Goal: Information Seeking & Learning: Learn about a topic

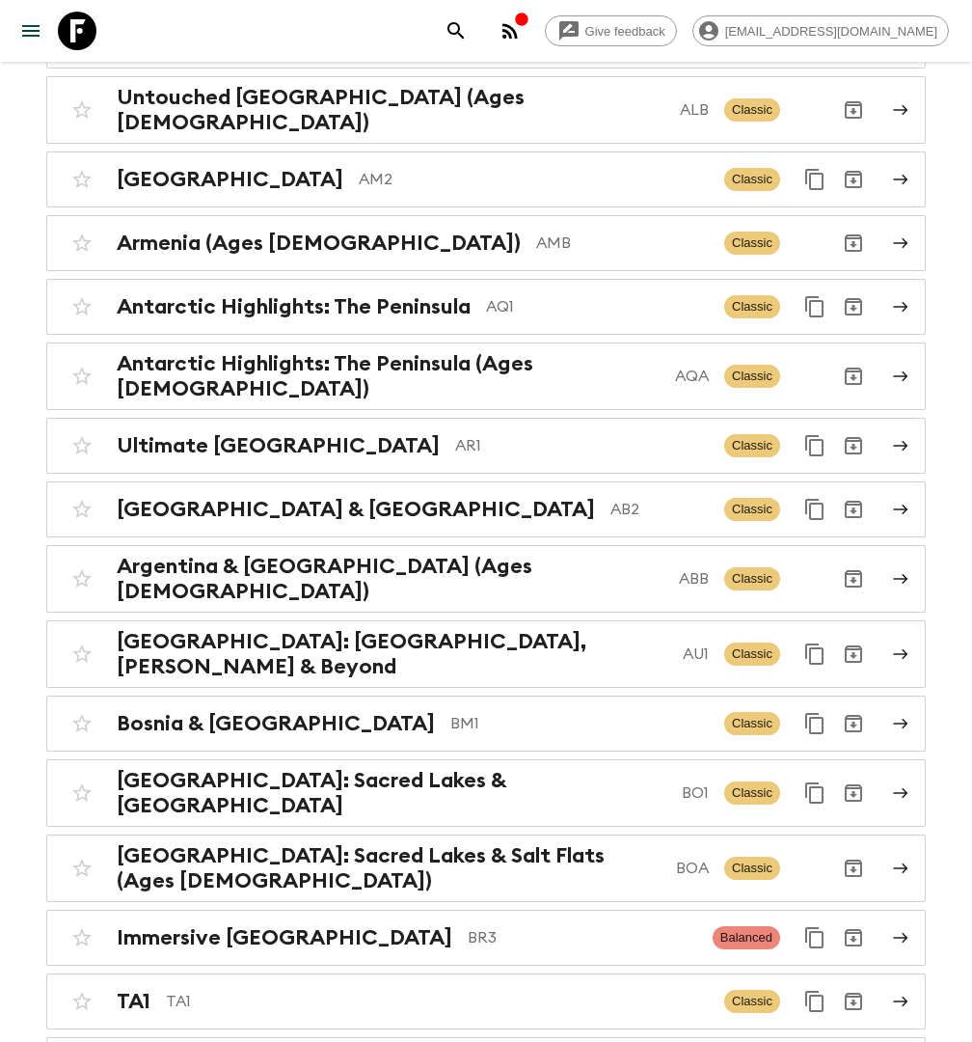
scroll to position [669, 0]
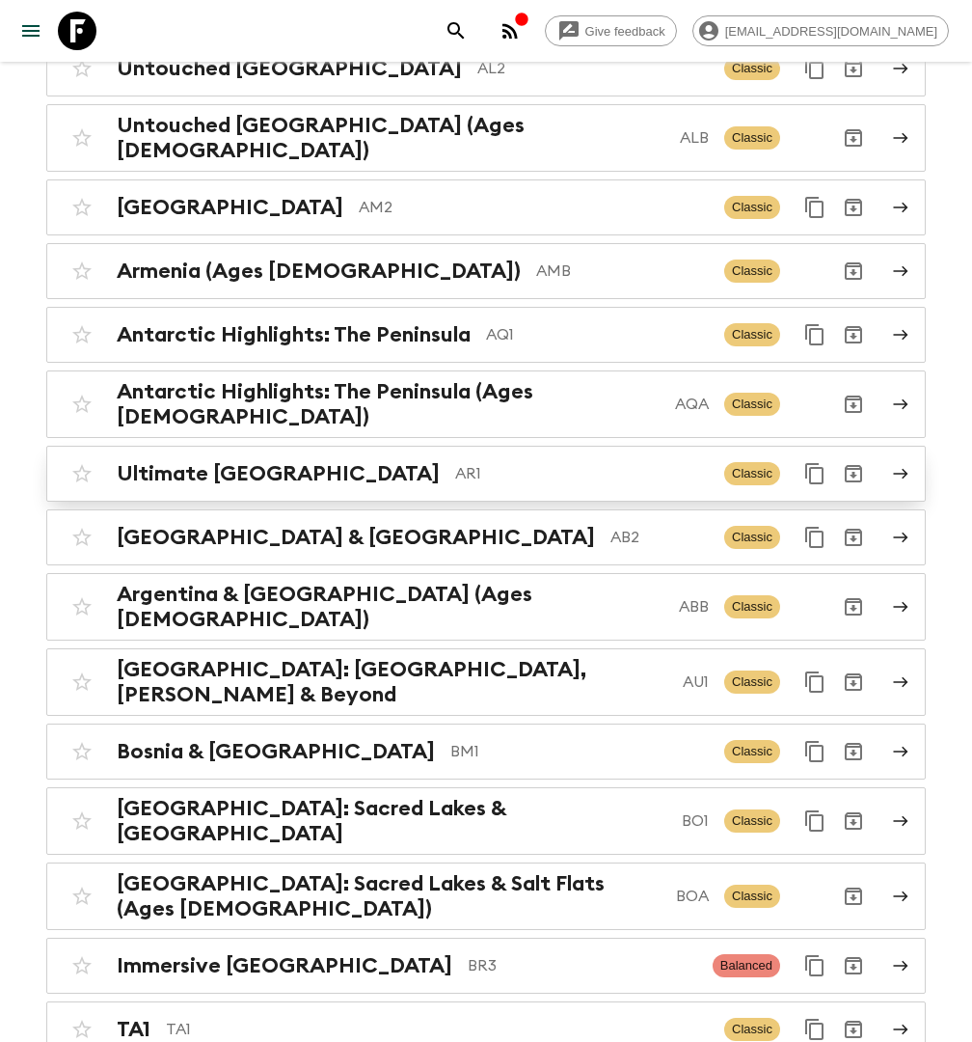
click at [455, 462] on p "AR1" at bounding box center [582, 473] width 254 height 23
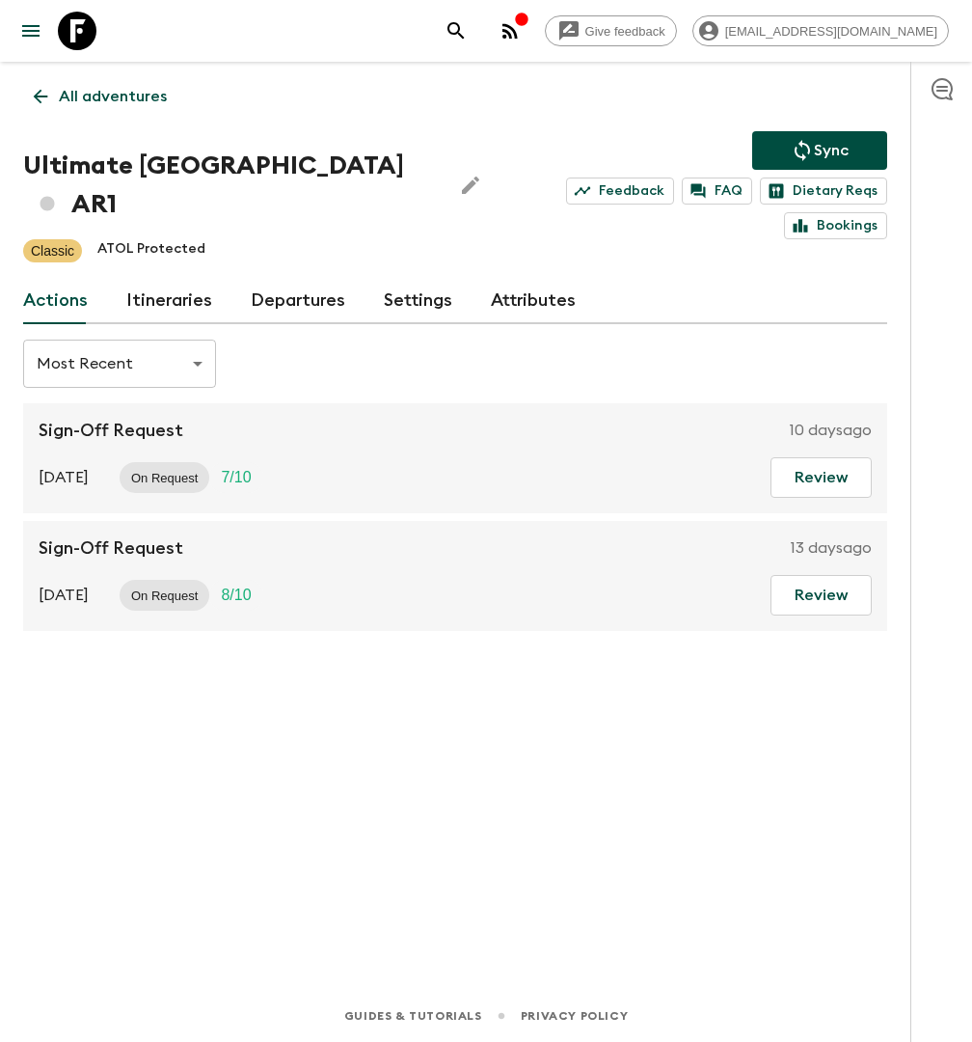
click at [149, 278] on link "Itineraries" at bounding box center [169, 301] width 86 height 46
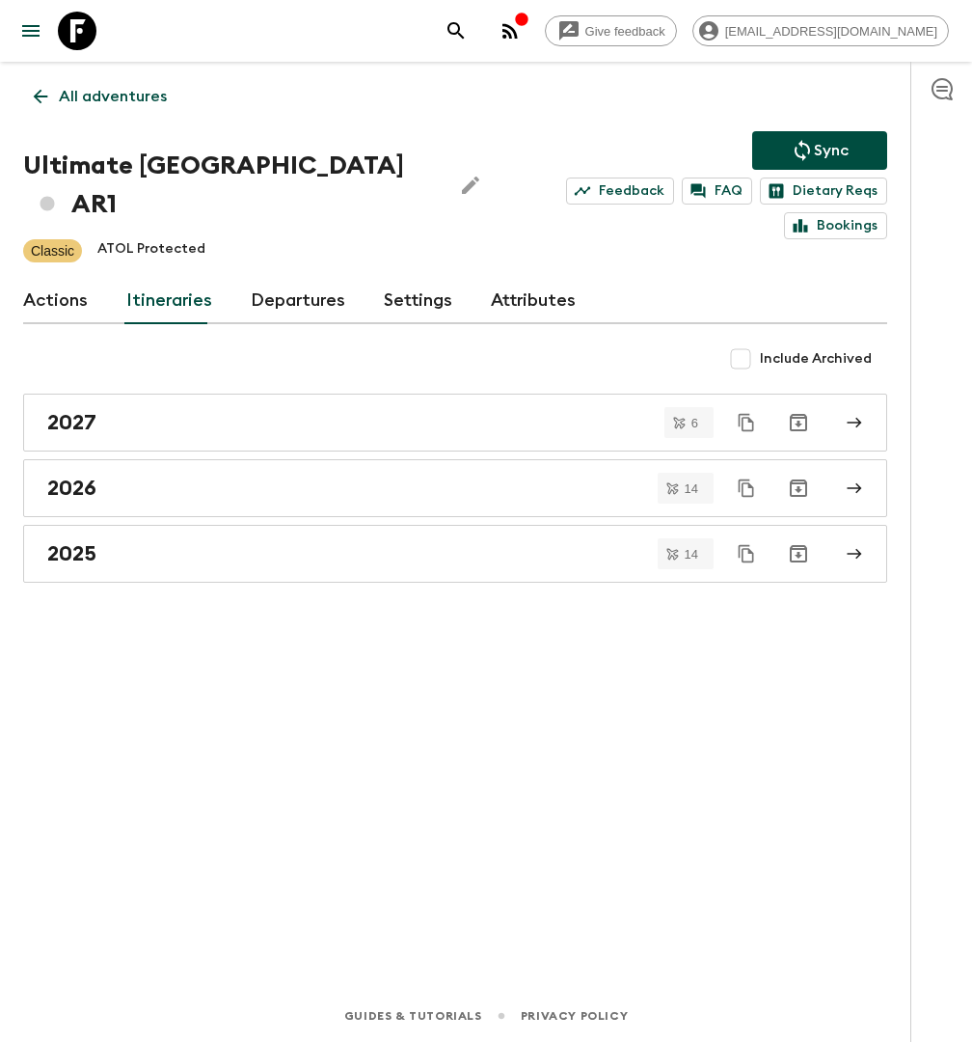
click at [267, 278] on link "Departures" at bounding box center [298, 301] width 95 height 46
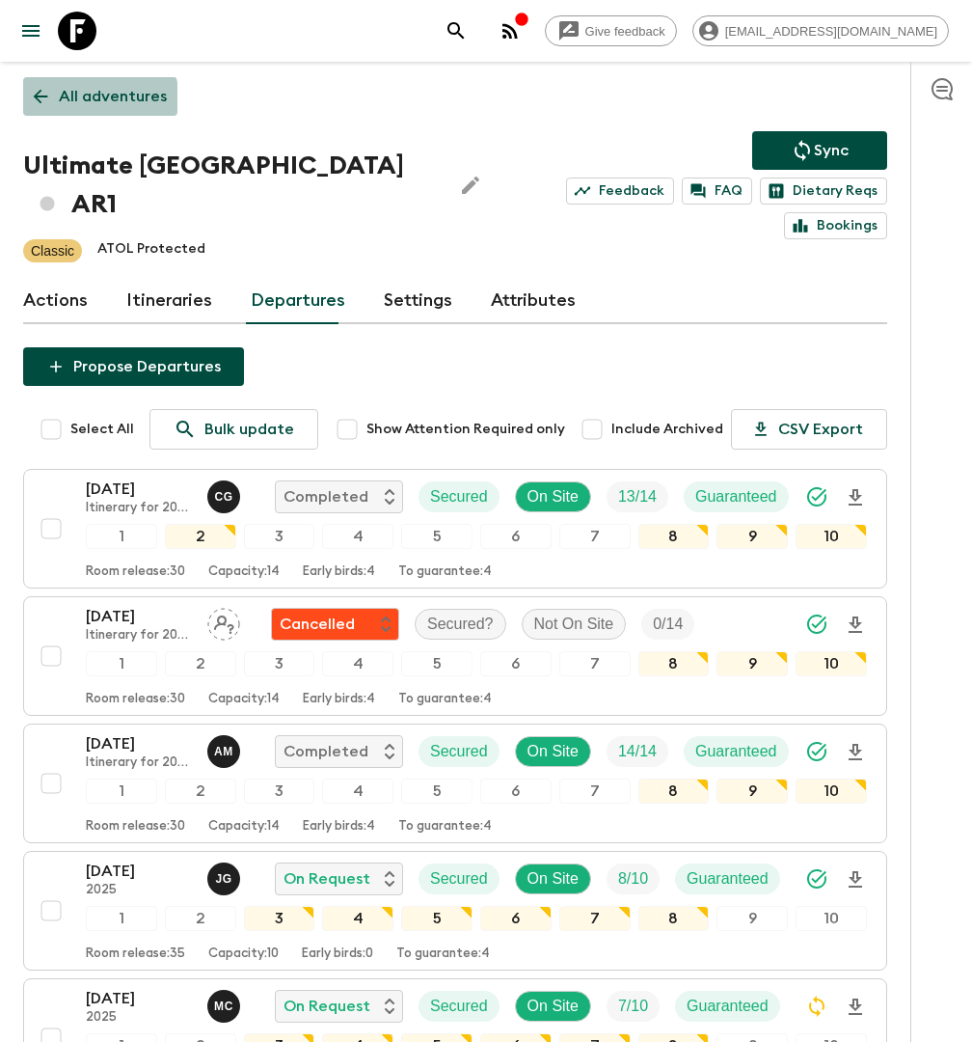
click at [96, 100] on p "All adventures" at bounding box center [113, 96] width 108 height 23
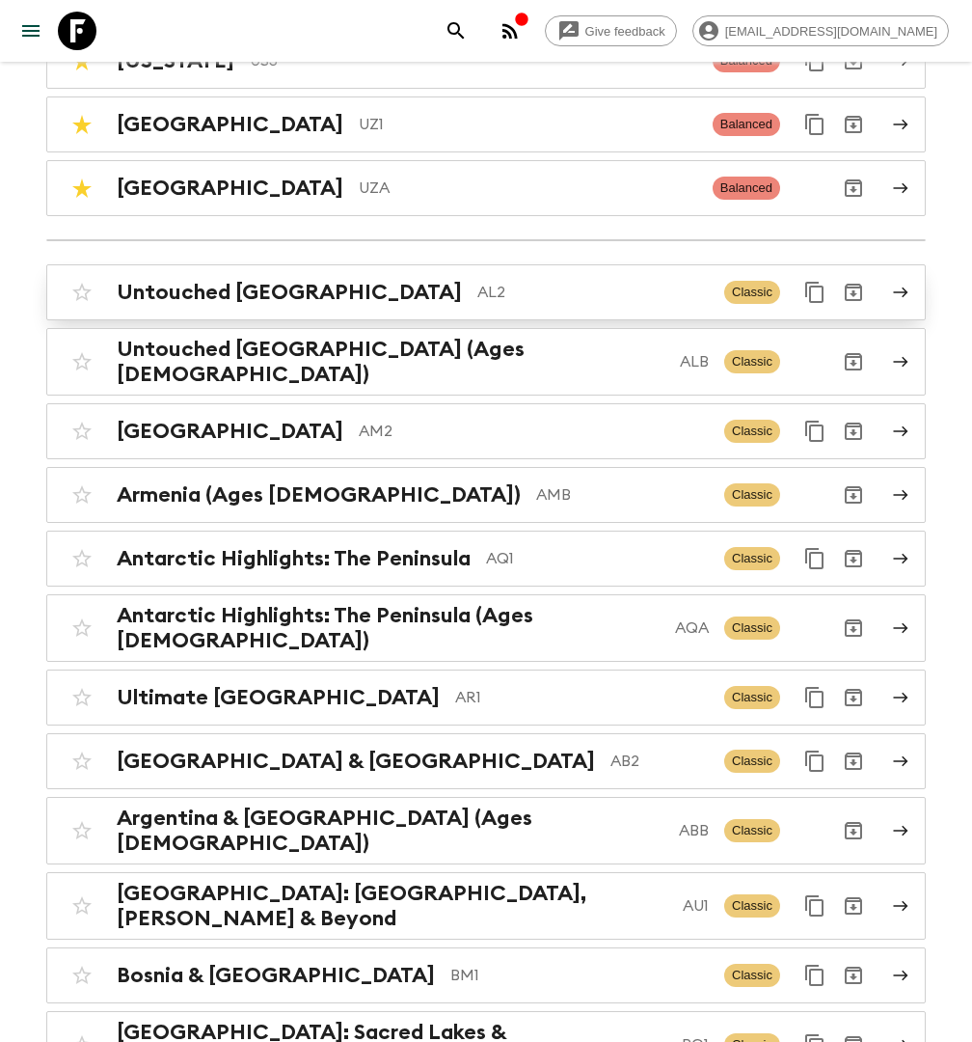
scroll to position [467, 0]
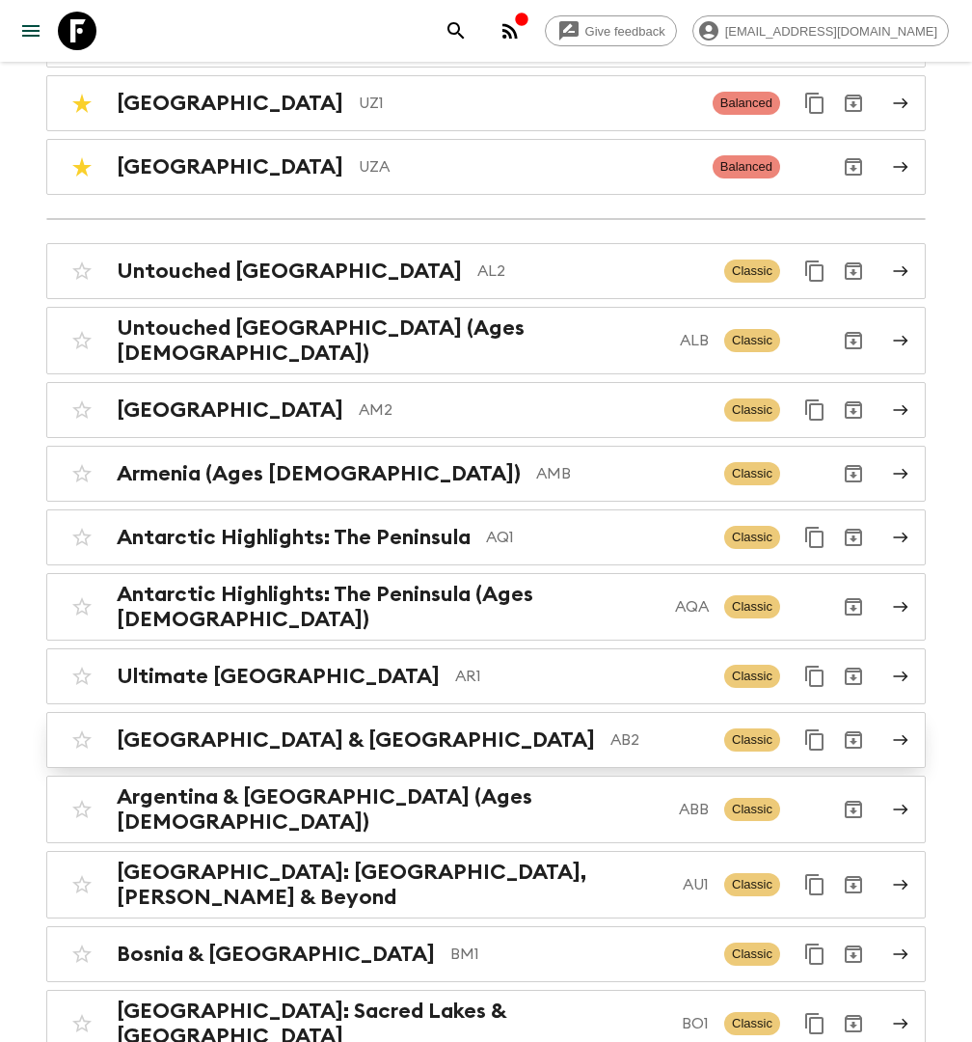
click at [610, 728] on p "AB2" at bounding box center [659, 739] width 98 height 23
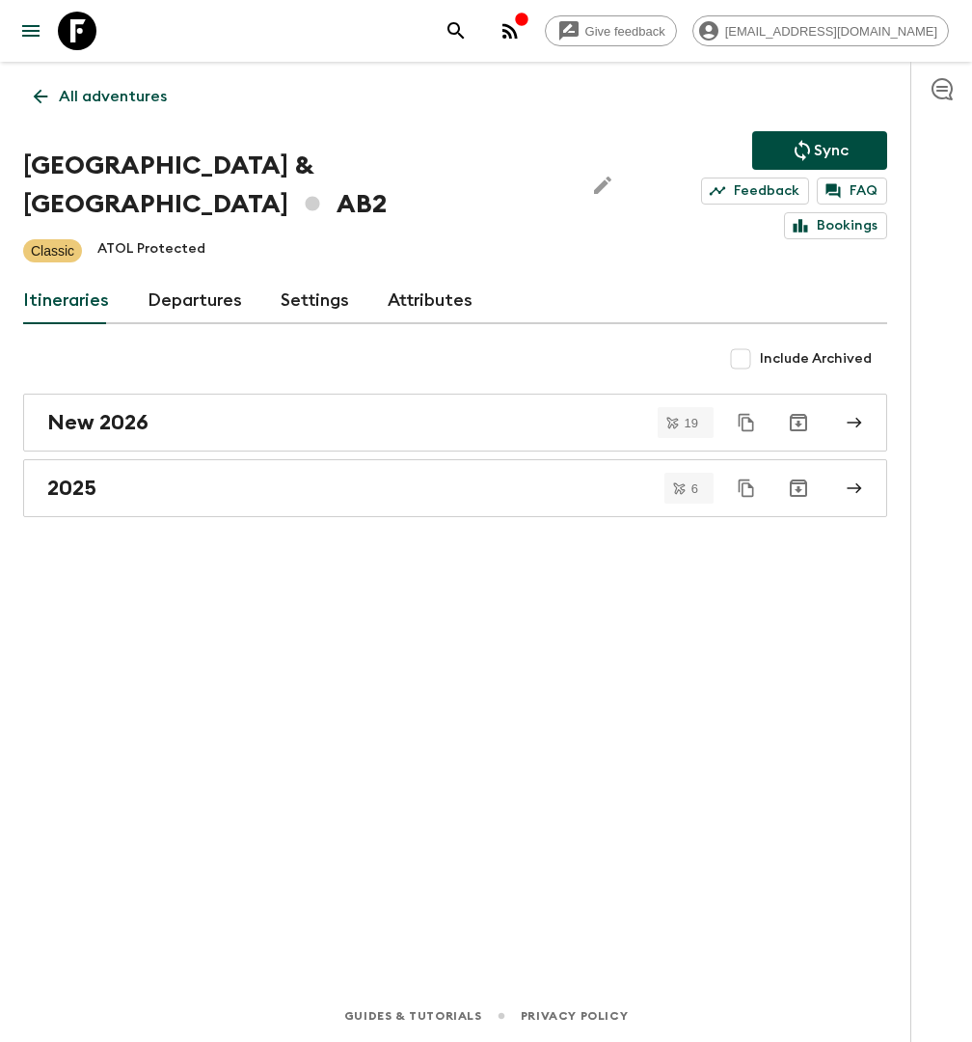
click at [182, 278] on link "Departures" at bounding box center [195, 301] width 95 height 46
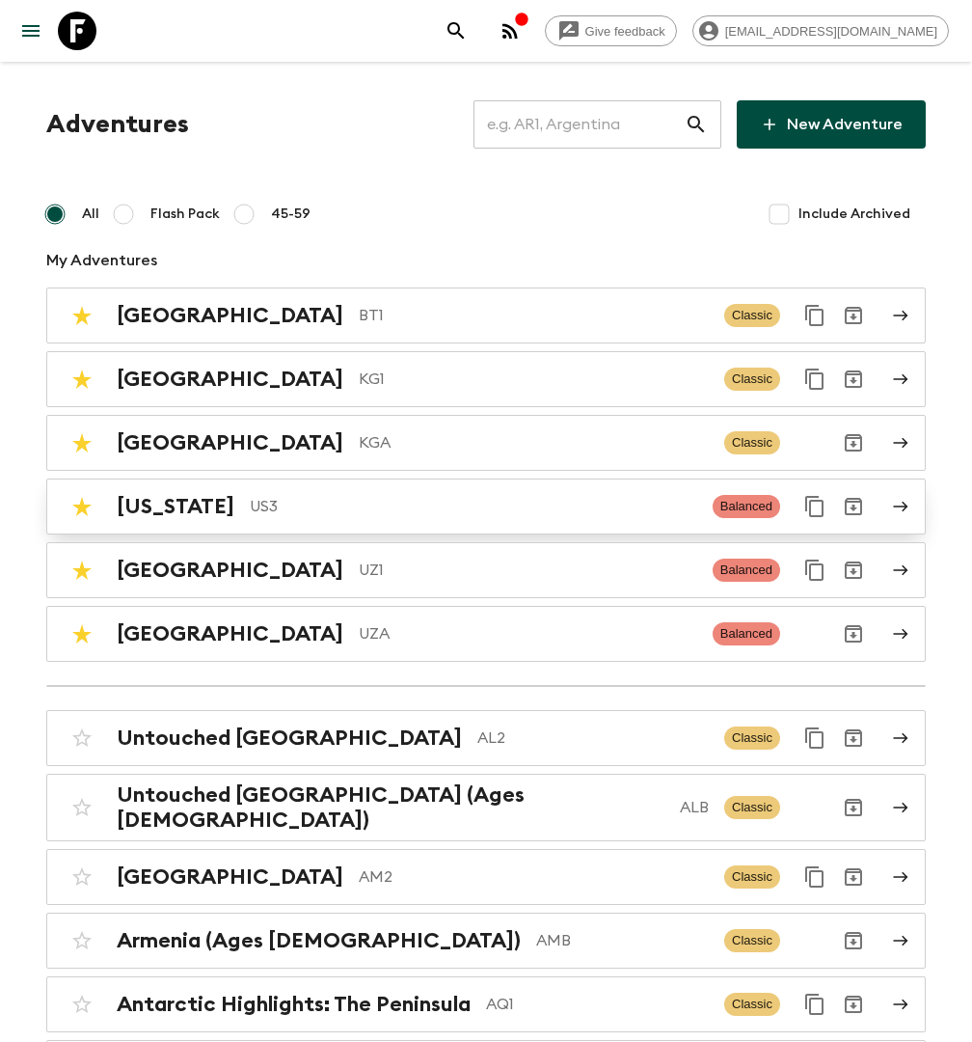
click at [326, 499] on p "US3" at bounding box center [474, 506] width 448 height 23
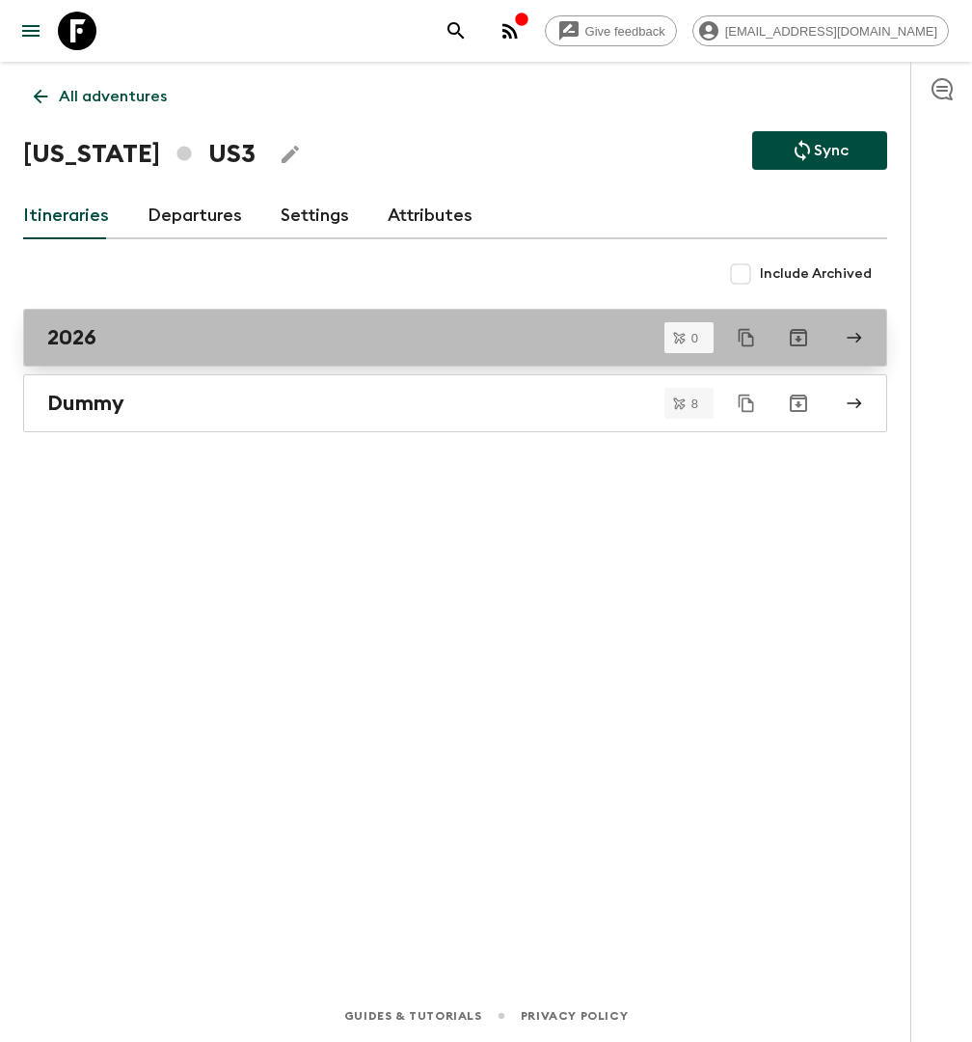
click at [123, 326] on div "2026" at bounding box center [436, 337] width 779 height 25
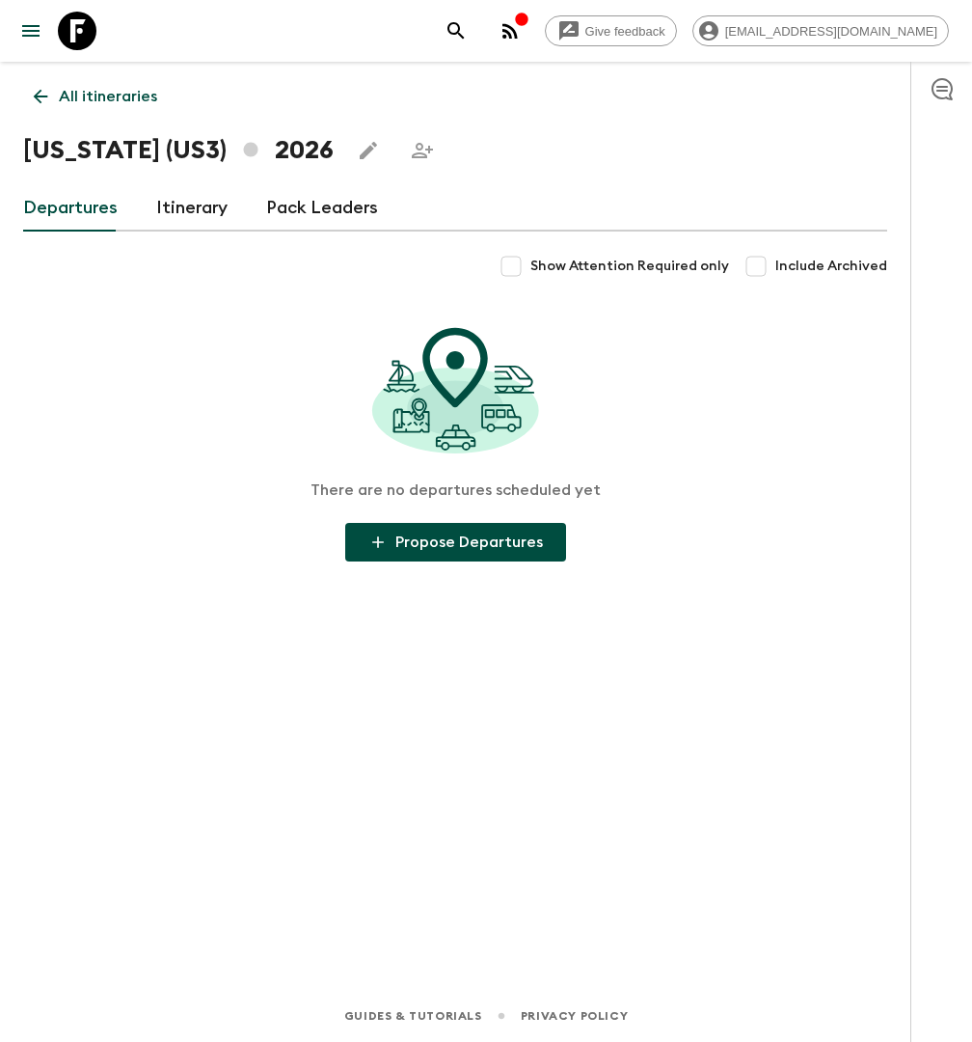
click at [179, 222] on link "Itinerary" at bounding box center [191, 208] width 71 height 46
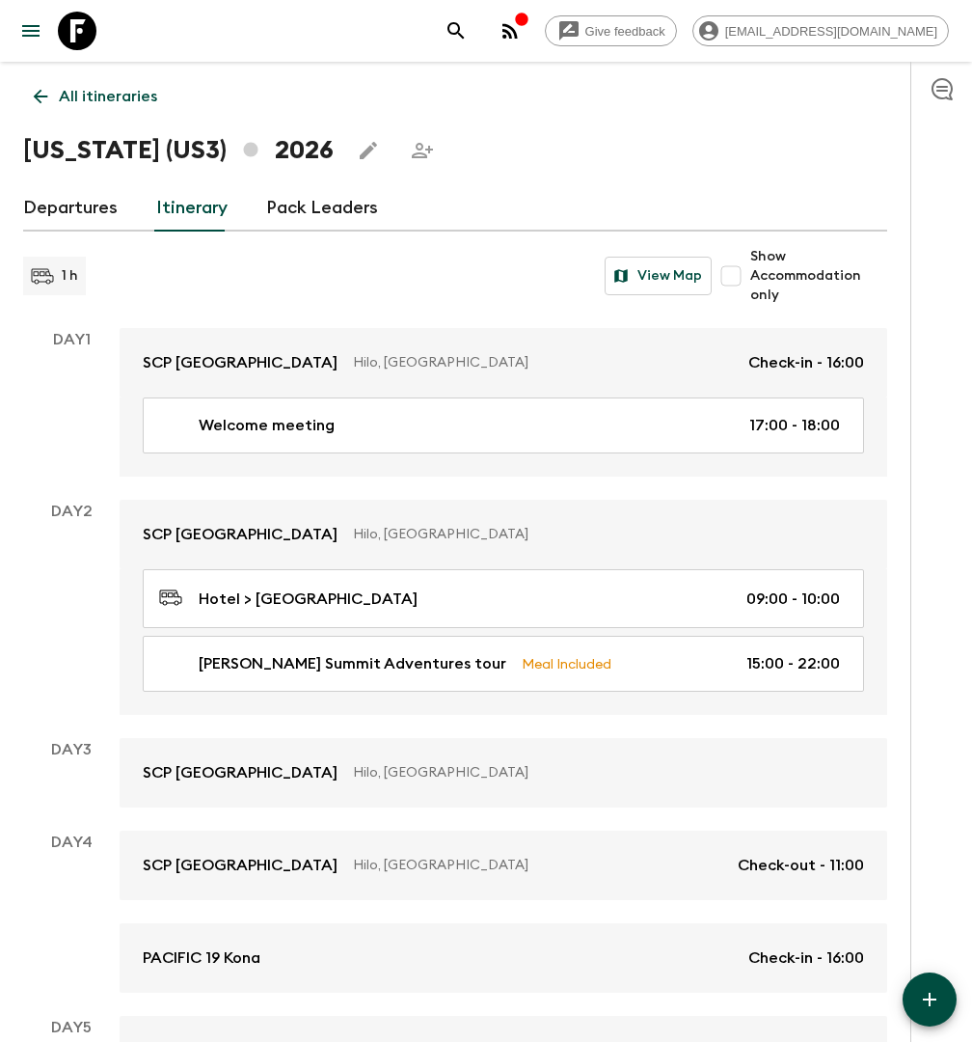
click at [99, 212] on link "Departures" at bounding box center [70, 208] width 95 height 46
